Goal: Check status: Check status

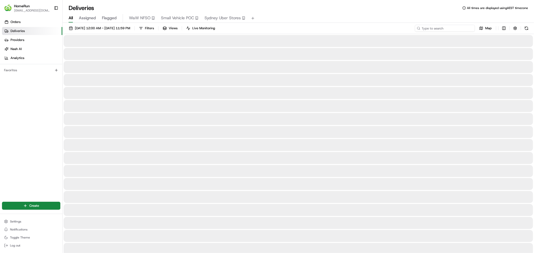
click at [463, 29] on input at bounding box center [445, 28] width 60 height 7
paste input "265473842"
type input "265473842"
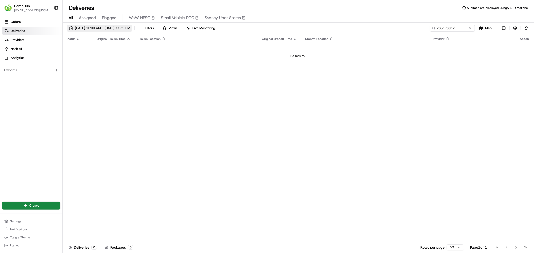
click at [98, 29] on span "[DATE] 12:00 AM - [DATE] 11:59 PM" at bounding box center [102, 28] width 55 height 5
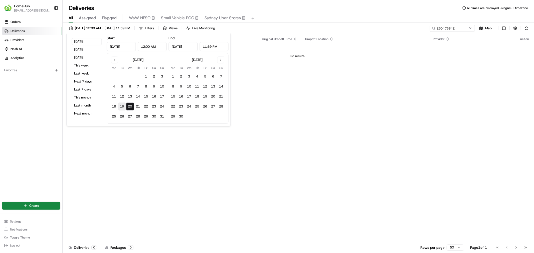
click at [124, 107] on button "19" at bounding box center [122, 107] width 8 height 8
type input "[DATE]"
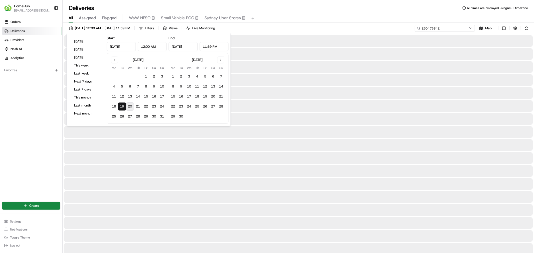
click at [458, 27] on input "265473842" at bounding box center [445, 28] width 60 height 7
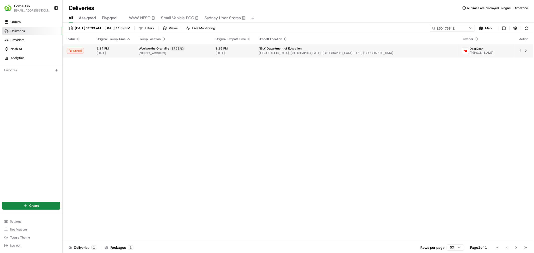
click at [177, 54] on span "[STREET_ADDRESS]" at bounding box center [173, 53] width 69 height 4
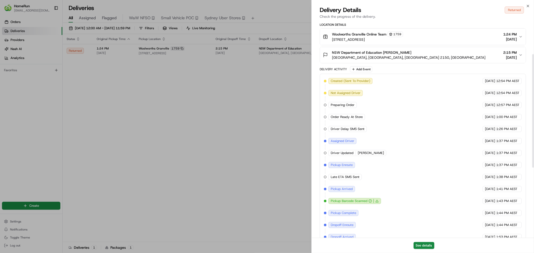
scroll to position [59, 0]
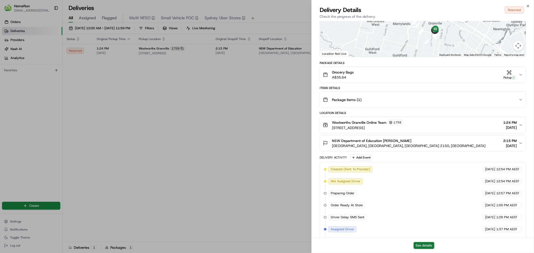
click at [426, 245] on button "See details" at bounding box center [424, 245] width 21 height 7
click at [520, 144] on icon "button" at bounding box center [521, 143] width 2 height 1
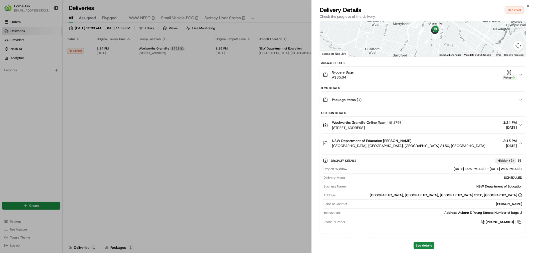
click at [520, 145] on icon "button" at bounding box center [521, 143] width 4 height 4
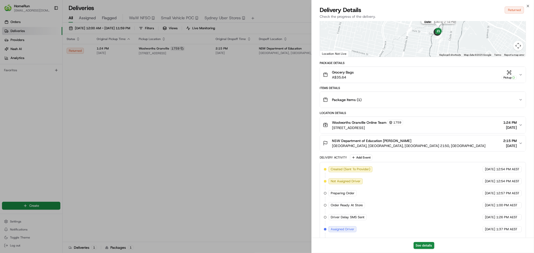
drag, startPoint x: 438, startPoint y: 38, endPoint x: 420, endPoint y: 54, distance: 24.1
click at [433, 37] on img at bounding box center [438, 32] width 10 height 10
drag, startPoint x: 367, startPoint y: 37, endPoint x: 371, endPoint y: 72, distance: 35.0
click at [371, 72] on div "Provider [PERSON_NAME] Provider Id 2593739319 Dropoff ETA 2:06 PM Price A$12.94…" at bounding box center [423, 167] width 206 height 404
drag, startPoint x: 373, startPoint y: 36, endPoint x: 373, endPoint y: 39, distance: 3.0
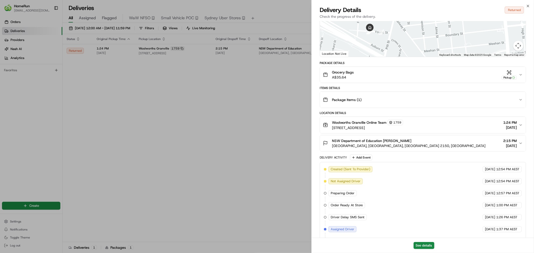
click at [373, 39] on div at bounding box center [423, 19] width 206 height 75
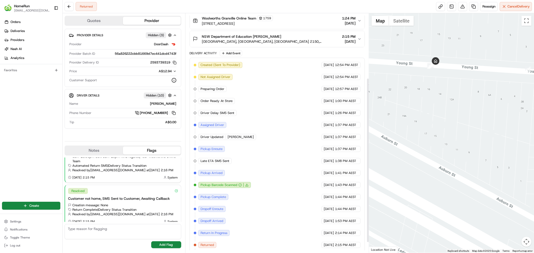
scroll to position [81, 0]
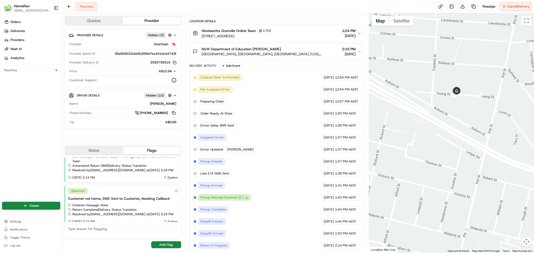
drag, startPoint x: 422, startPoint y: 85, endPoint x: 437, endPoint y: 107, distance: 26.0
click at [437, 107] on div at bounding box center [451, 133] width 165 height 240
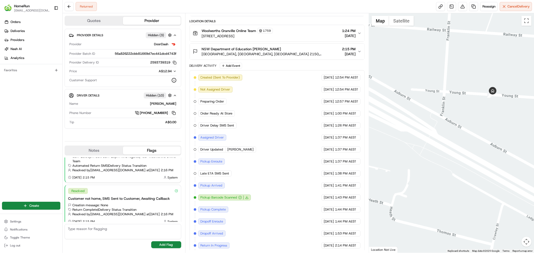
drag, startPoint x: 427, startPoint y: 72, endPoint x: 430, endPoint y: 77, distance: 5.9
click at [430, 77] on div at bounding box center [451, 133] width 165 height 240
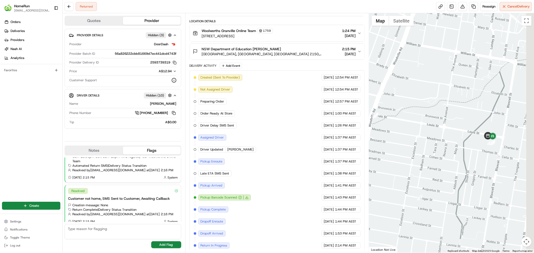
drag, startPoint x: 511, startPoint y: 140, endPoint x: 474, endPoint y: 125, distance: 40.1
click at [474, 125] on div at bounding box center [451, 133] width 165 height 240
